Goal: Navigation & Orientation: Find specific page/section

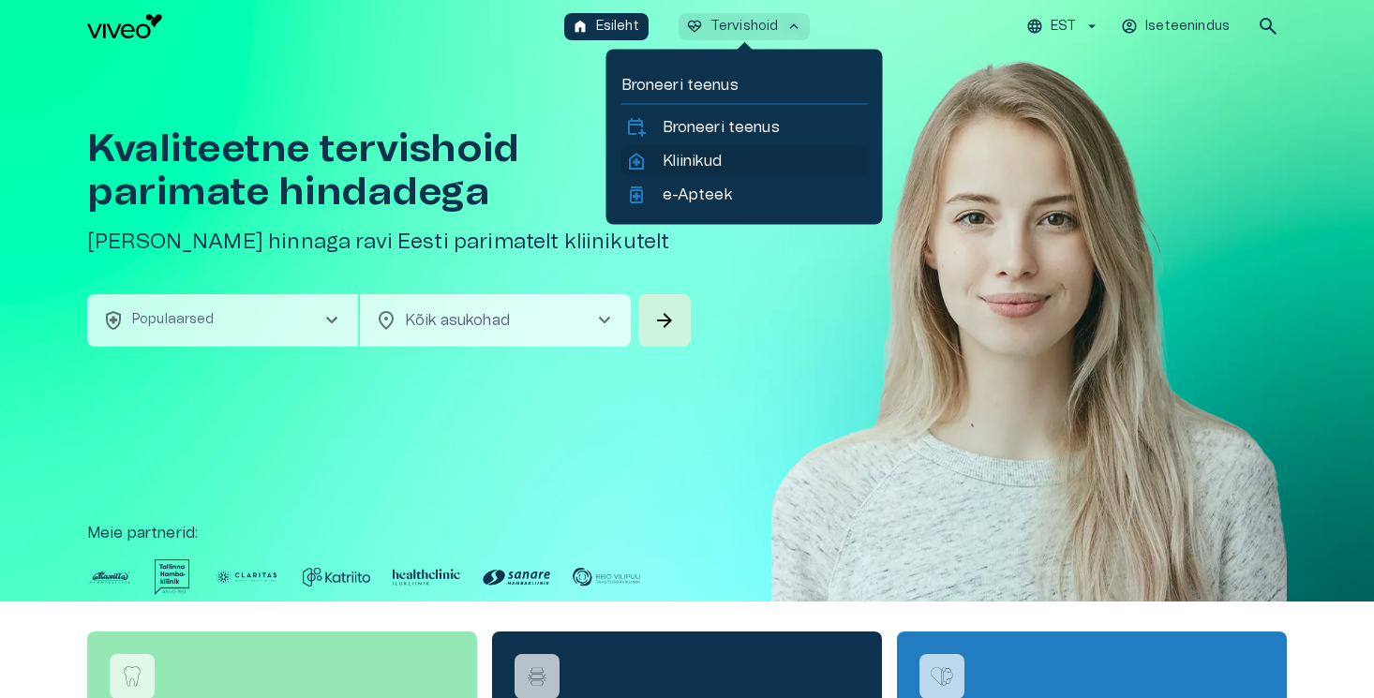
click at [701, 156] on p "Kliinikud" at bounding box center [692, 161] width 59 height 23
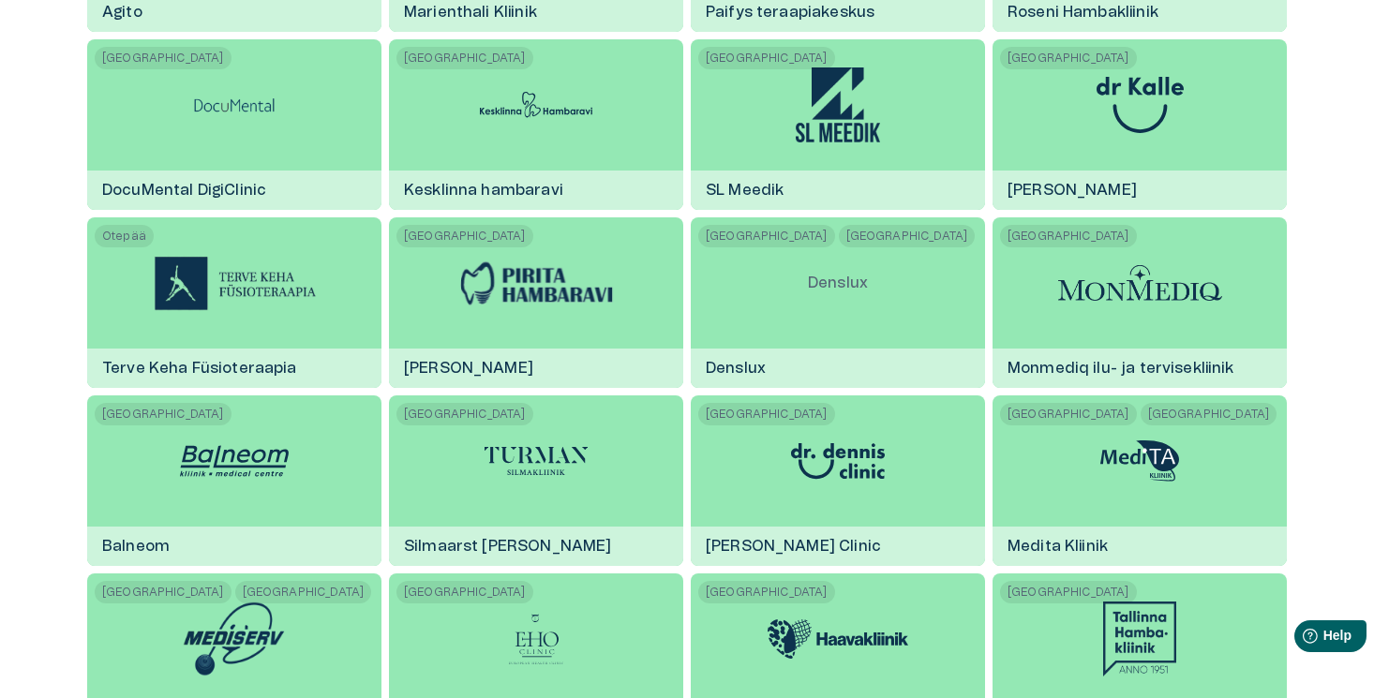
scroll to position [2030, 0]
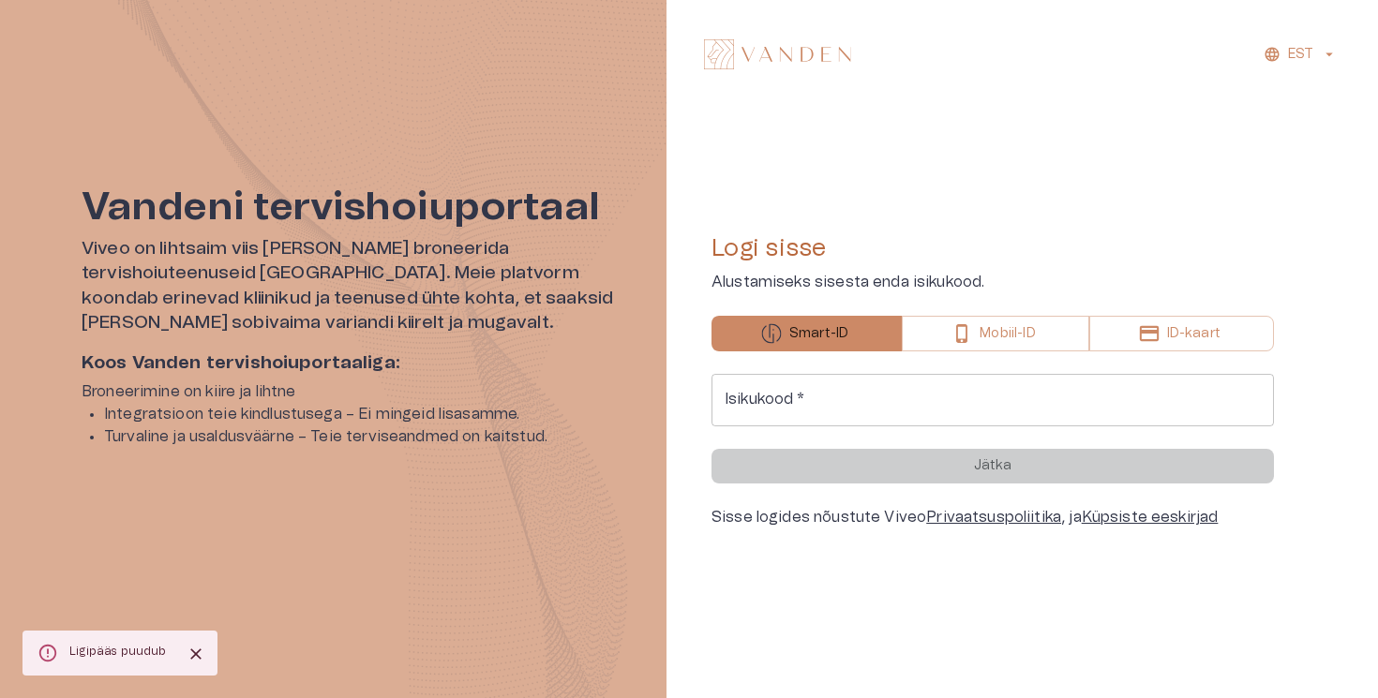
click at [752, 403] on input "Isikukood   *" at bounding box center [993, 400] width 563 height 53
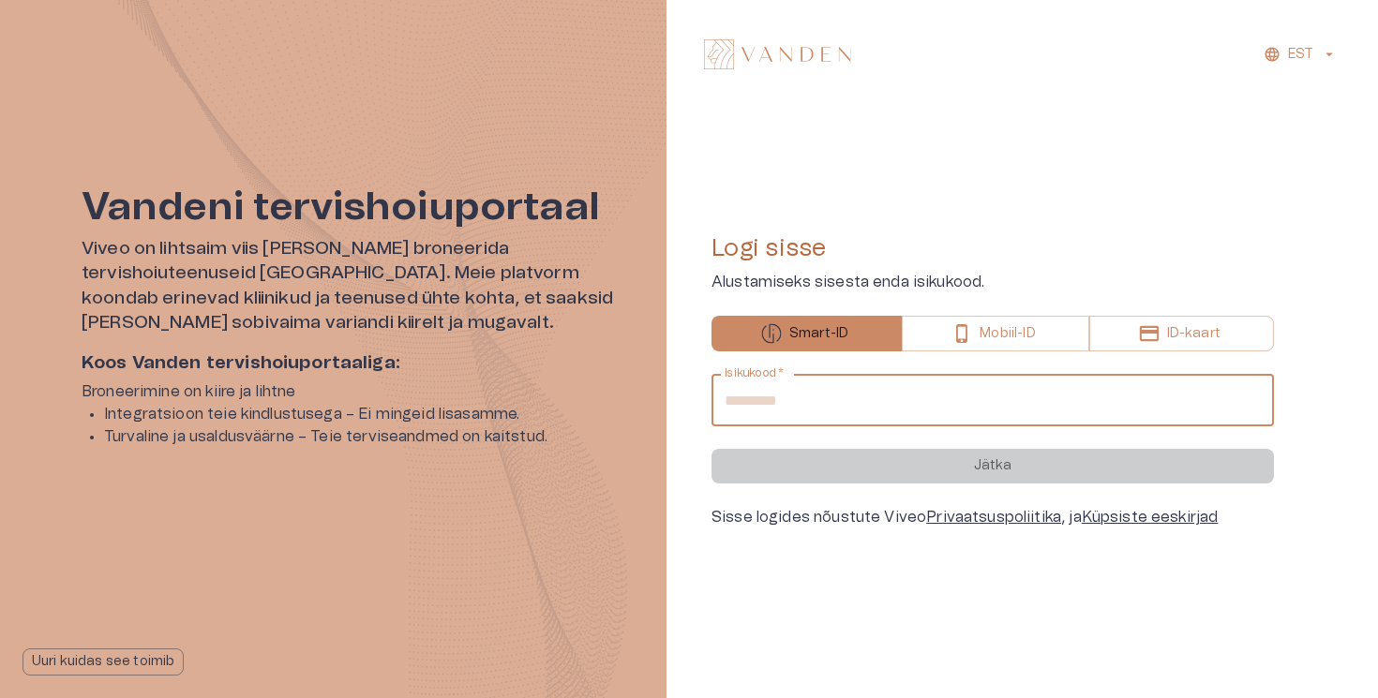
type input "**********"
click at [712, 449] on button "Jätka" at bounding box center [993, 466] width 563 height 35
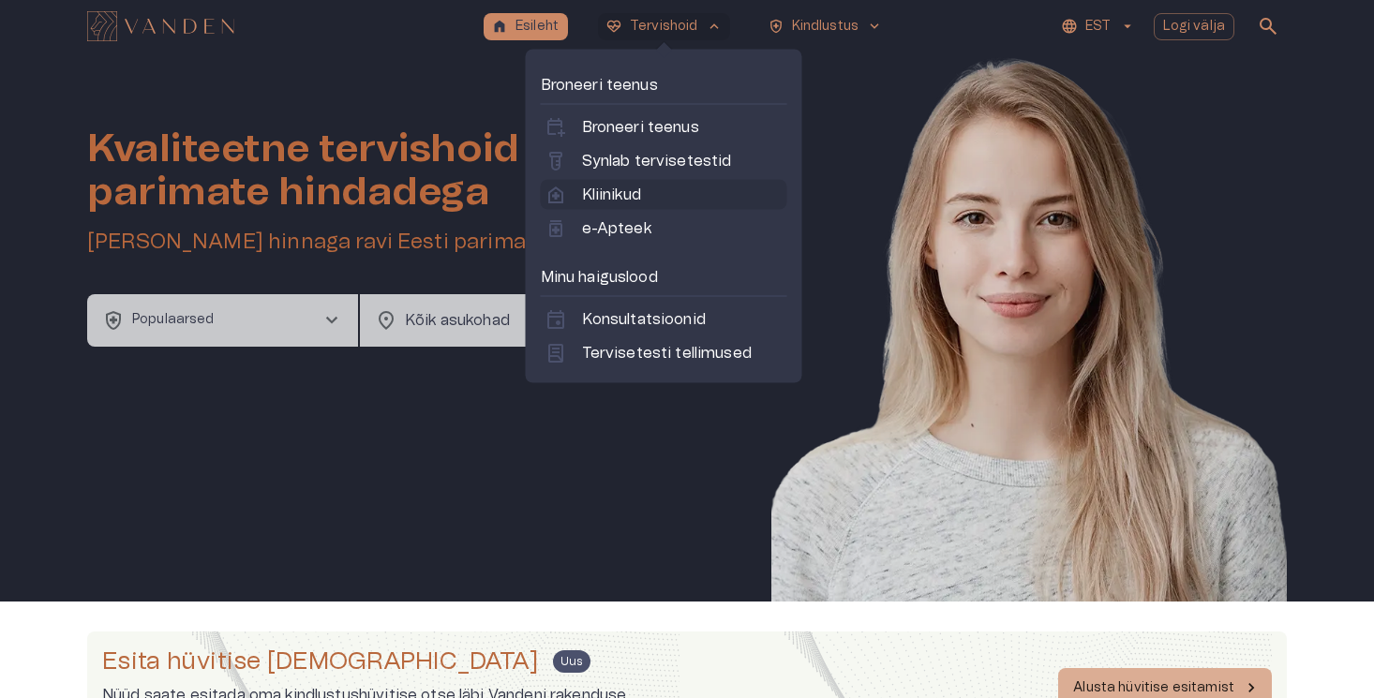
click at [619, 194] on p "Kliinikud" at bounding box center [611, 195] width 59 height 23
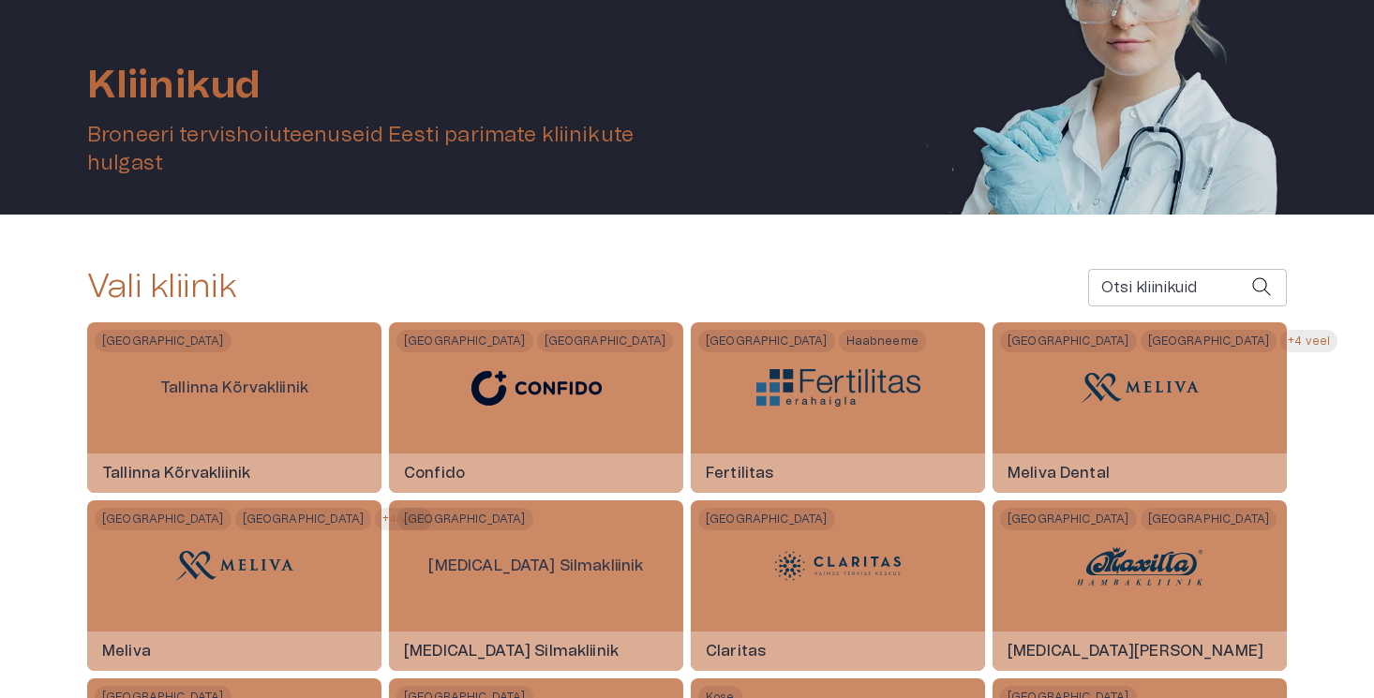
scroll to position [200, 0]
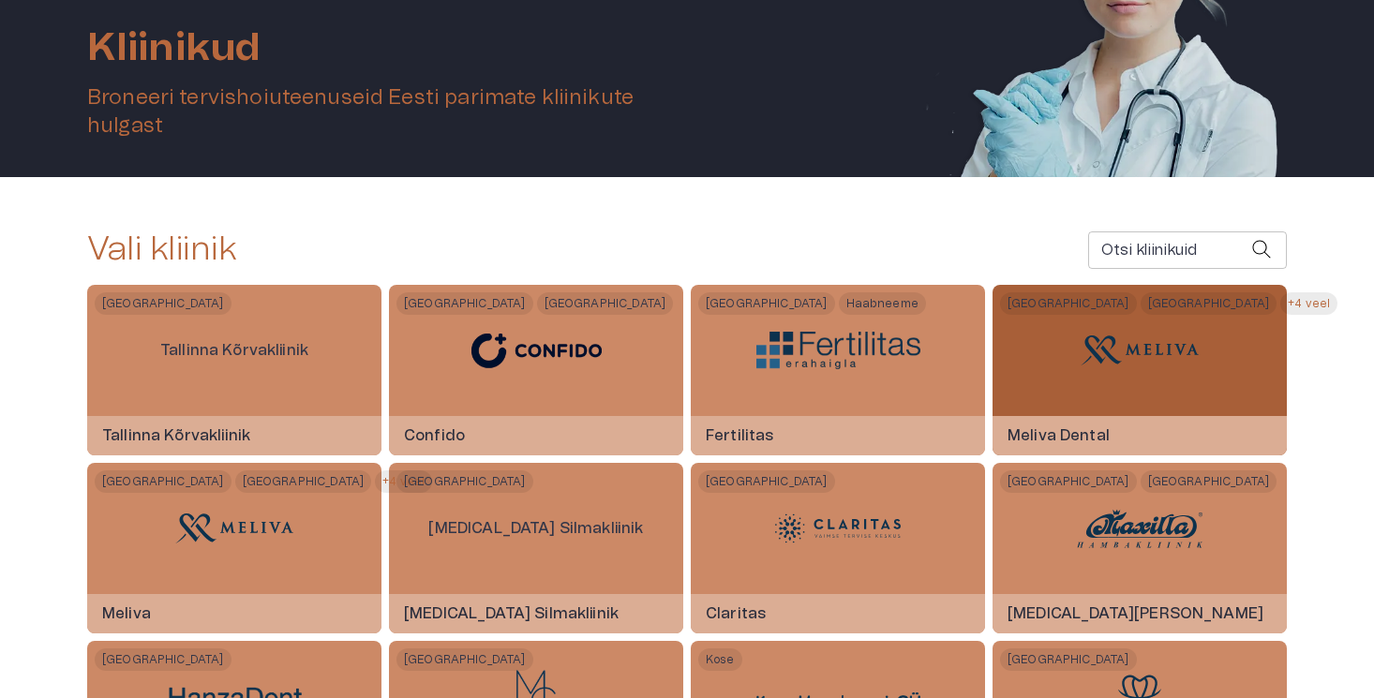
click at [1046, 398] on div "Tallinn Tartu +4 veel Meliva Dental" at bounding box center [1140, 370] width 294 height 171
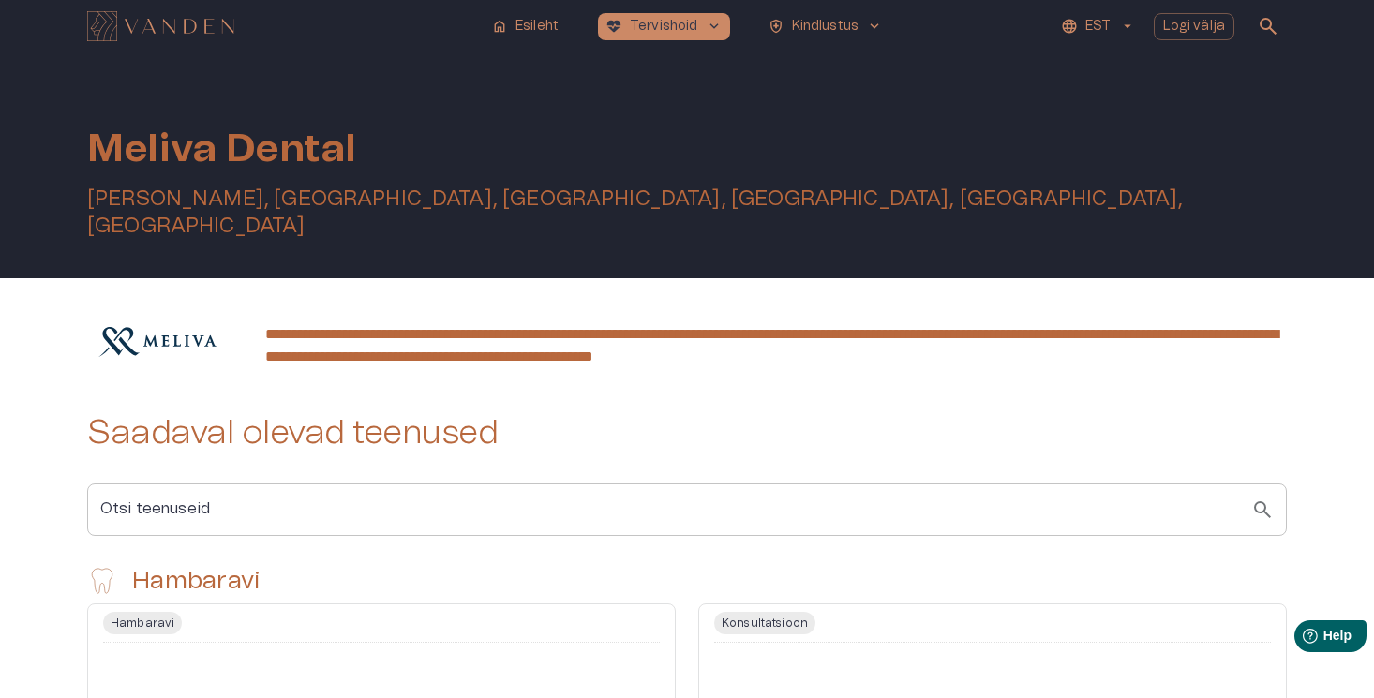
click at [1111, 20] on p "EST" at bounding box center [1098, 27] width 25 height 20
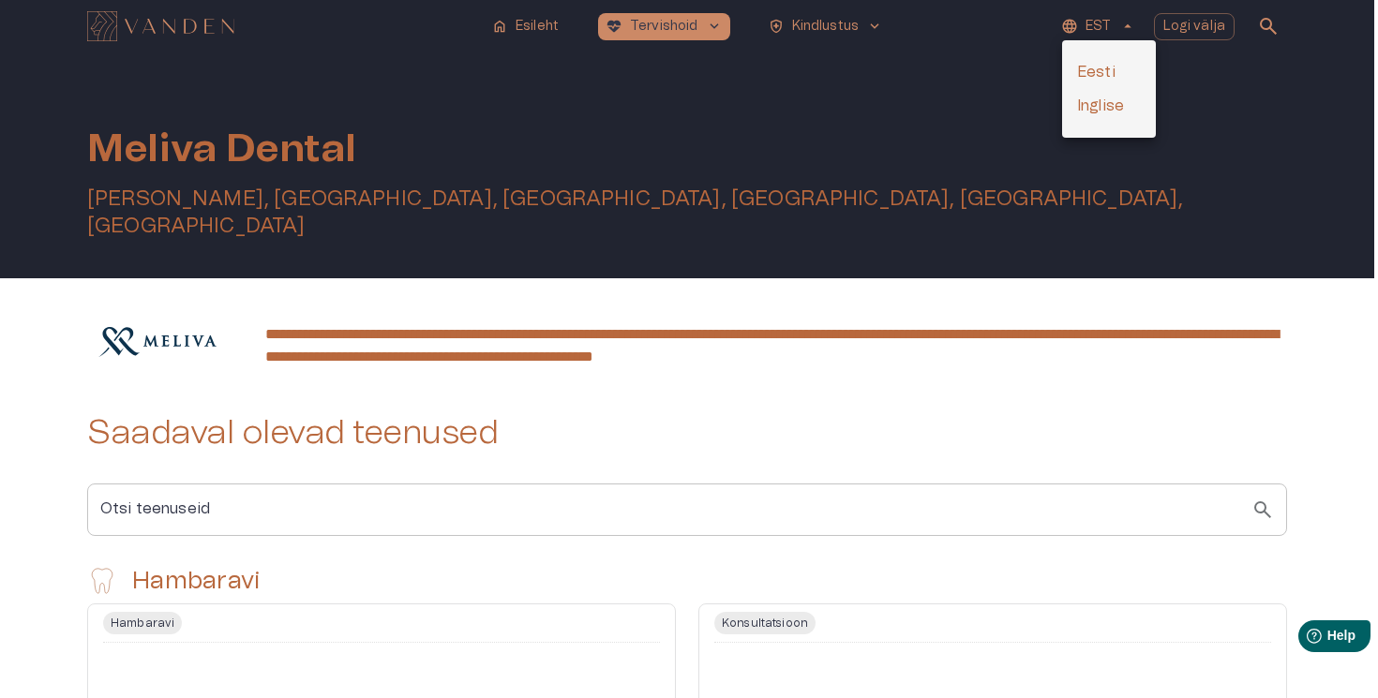
click at [1099, 106] on li "Inglise" at bounding box center [1109, 106] width 94 height 34
